Goal: Task Accomplishment & Management: Manage account settings

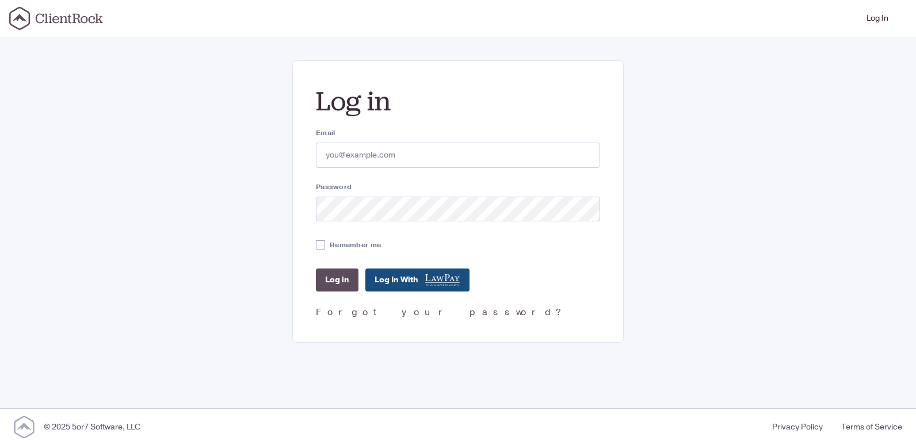
click at [366, 159] on input "Email" at bounding box center [458, 155] width 284 height 25
type input "sseirafianpour@deloitte.com"
click at [338, 286] on input "Log in" at bounding box center [337, 280] width 43 height 23
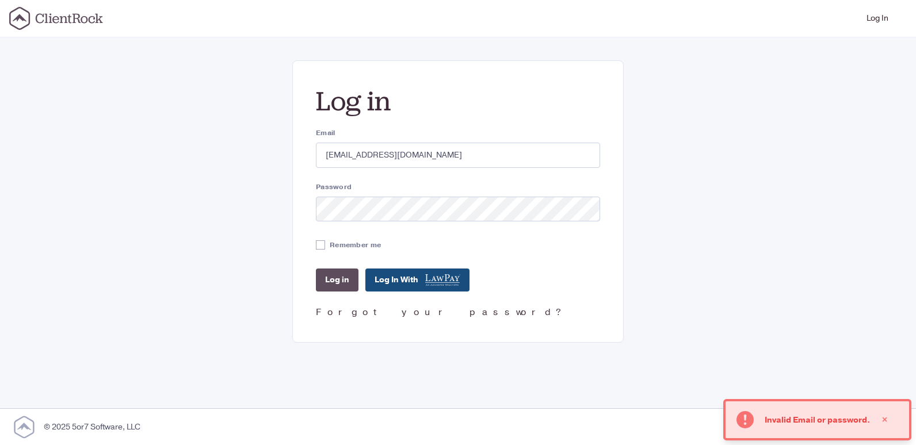
click at [395, 315] on link "Forgot your password?" at bounding box center [440, 312] width 249 height 13
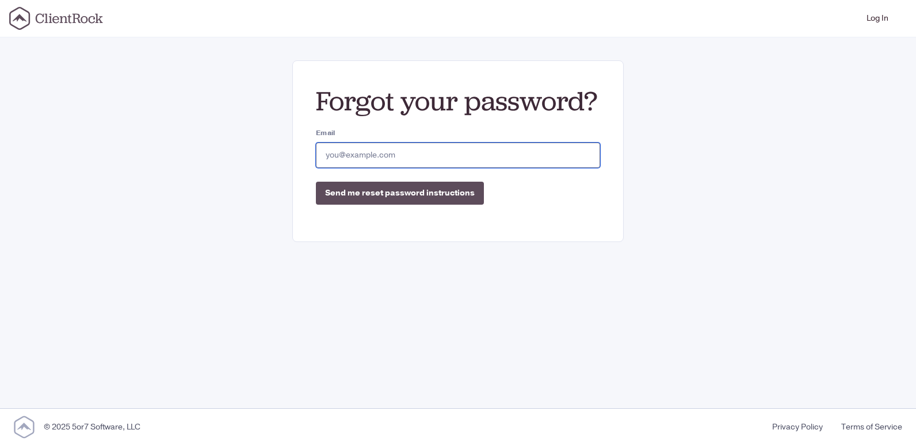
click at [381, 154] on input "Email" at bounding box center [458, 155] width 284 height 25
type input "sseirafianpour@deloitte.com"
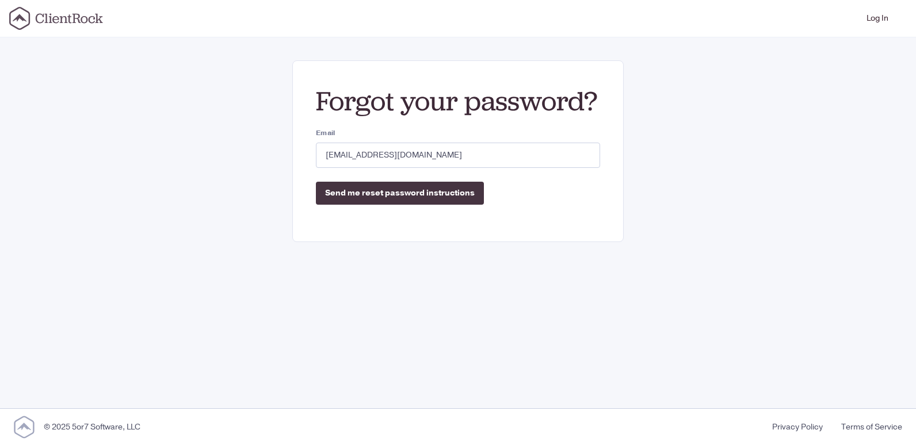
click at [400, 192] on input "Send me reset password instructions" at bounding box center [400, 193] width 168 height 23
